Goal: Download file/media

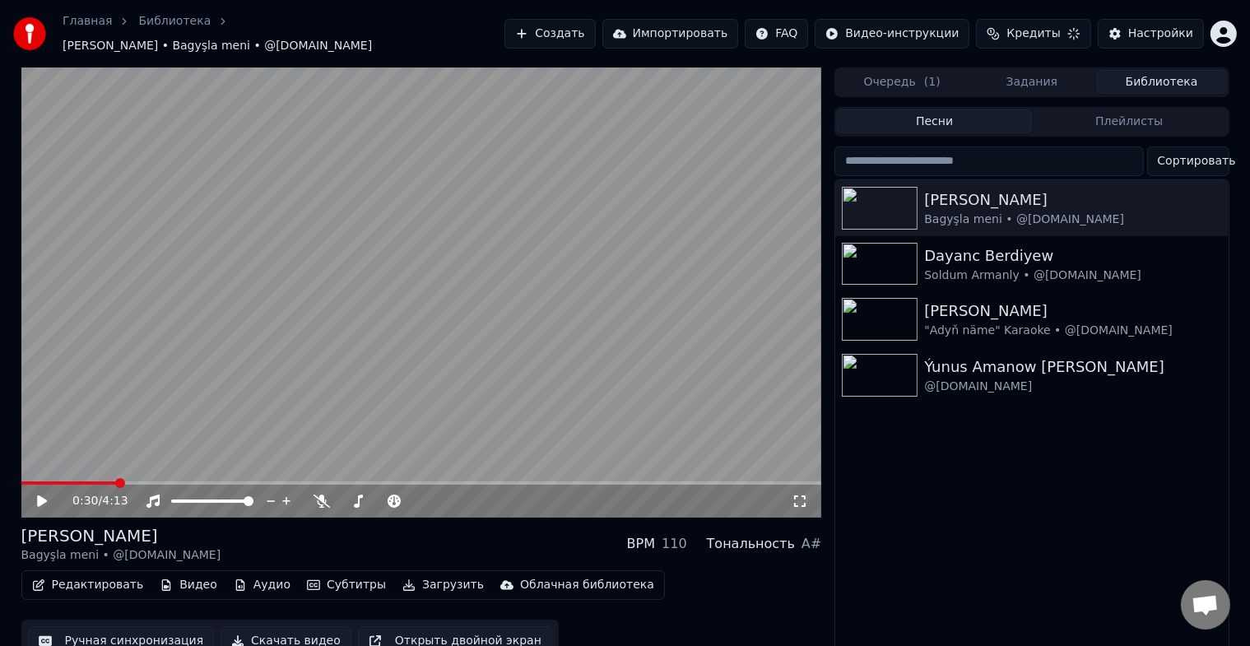
click at [32, 493] on div "0:30 / 4:13" at bounding box center [421, 501] width 787 height 16
click at [49, 494] on icon at bounding box center [54, 500] width 39 height 13
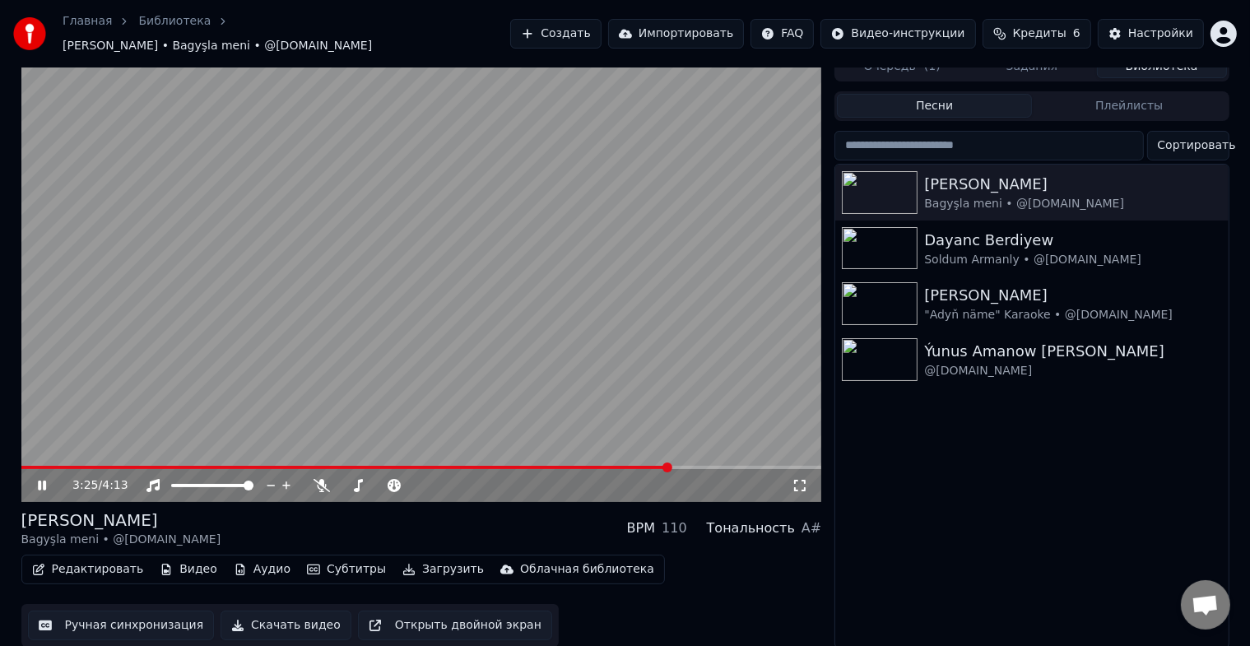
scroll to position [20, 0]
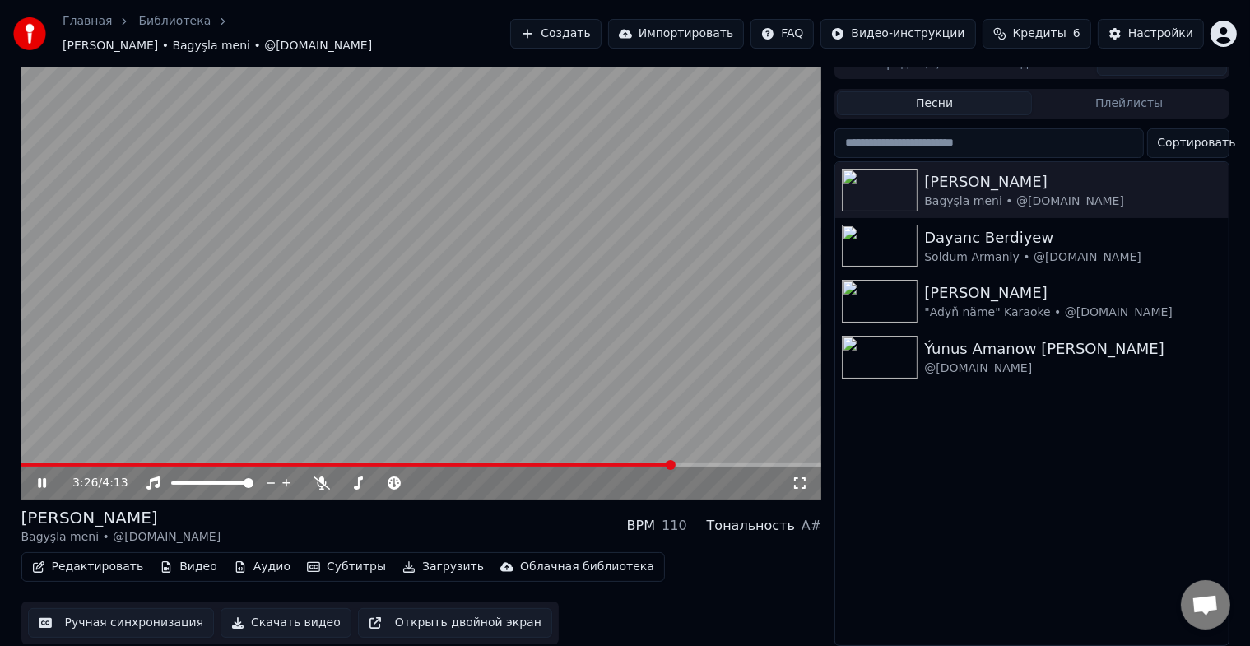
click at [267, 610] on button "Скачать видео" at bounding box center [285, 623] width 131 height 30
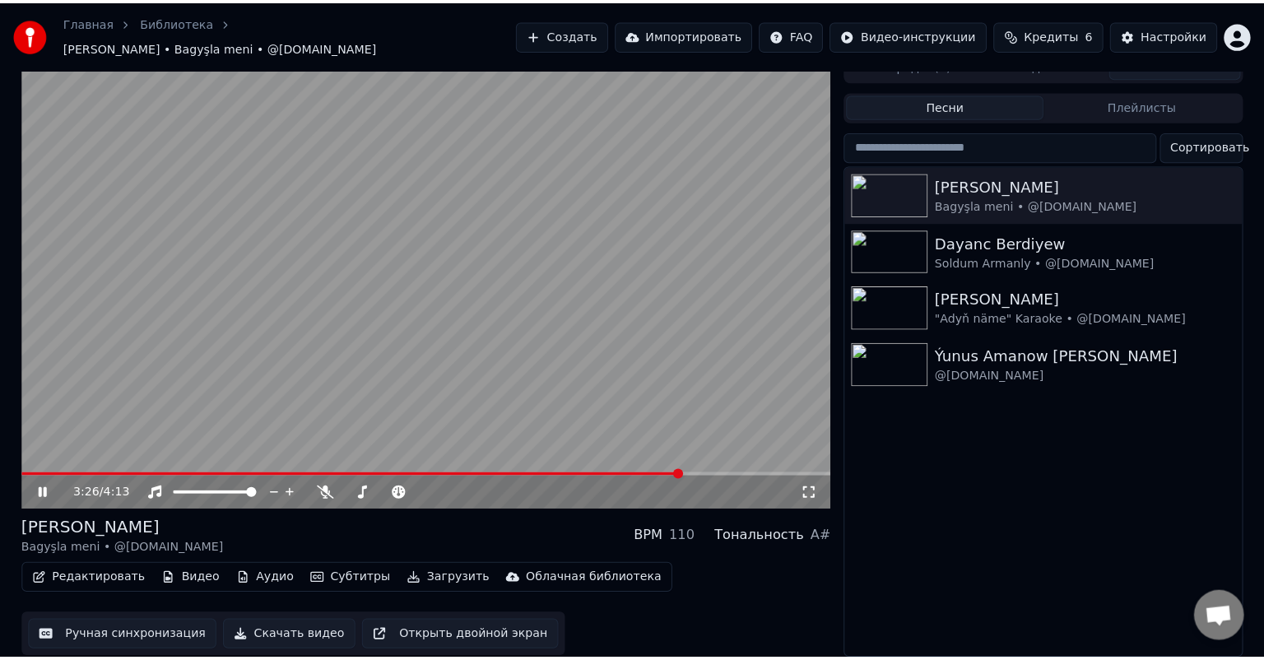
scroll to position [0, 0]
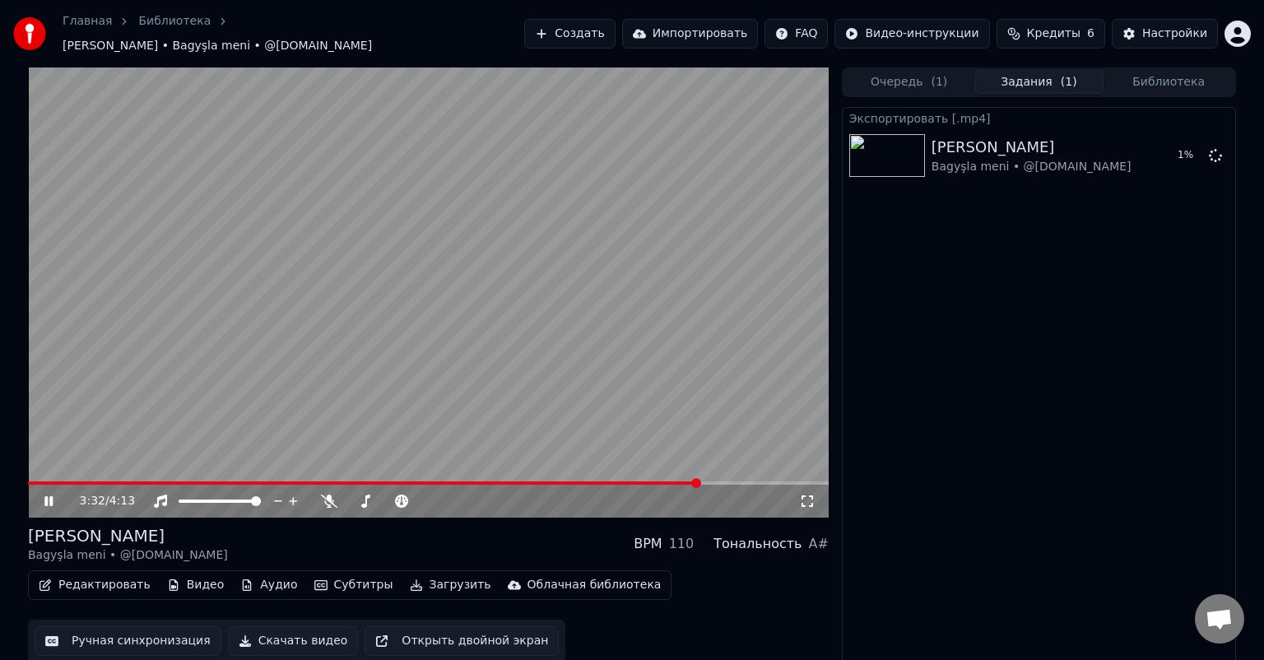
click at [52, 496] on icon at bounding box center [48, 501] width 8 height 10
click at [39, 481] on span at bounding box center [364, 482] width 672 height 3
click at [33, 472] on video at bounding box center [428, 292] width 800 height 450
click at [31, 481] on span at bounding box center [29, 482] width 3 height 3
click at [51, 496] on icon at bounding box center [48, 501] width 8 height 10
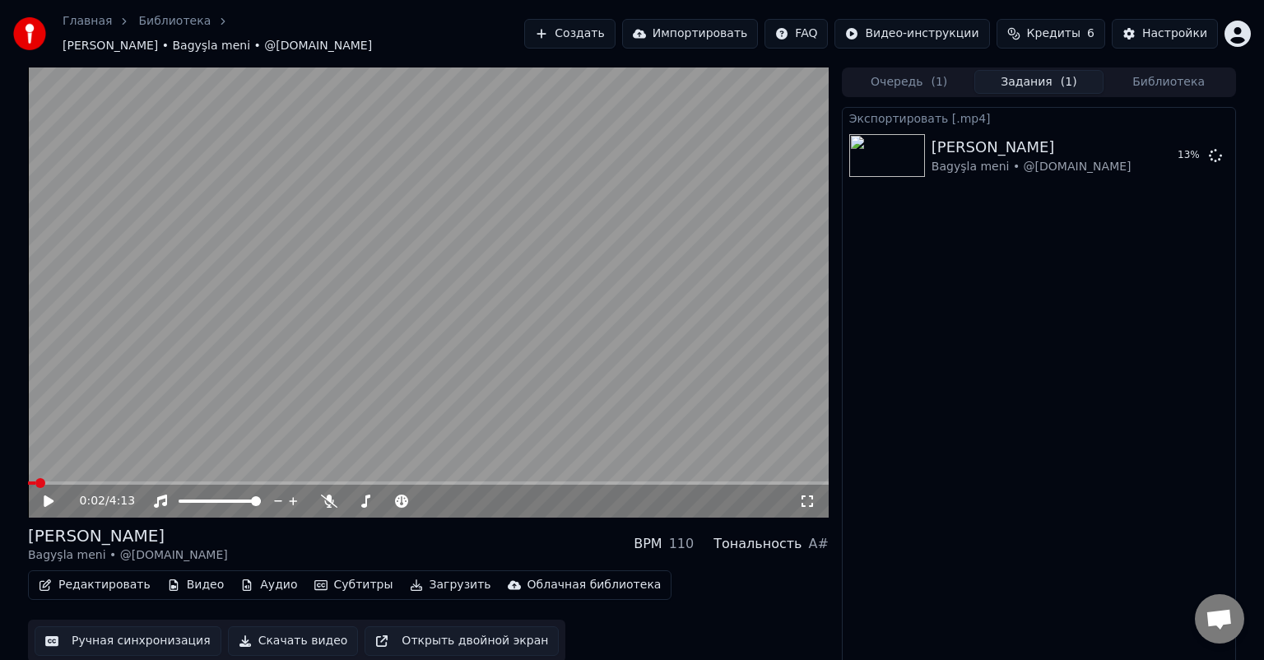
click at [56, 494] on icon at bounding box center [60, 500] width 39 height 13
click at [47, 493] on div "2:16 / 4:13" at bounding box center [428, 501] width 787 height 16
click at [49, 494] on icon at bounding box center [60, 500] width 39 height 13
